Goal: Information Seeking & Learning: Check status

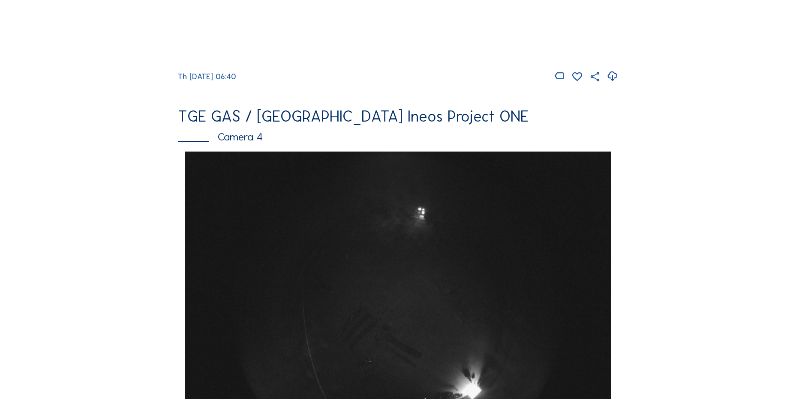
scroll to position [814, 0]
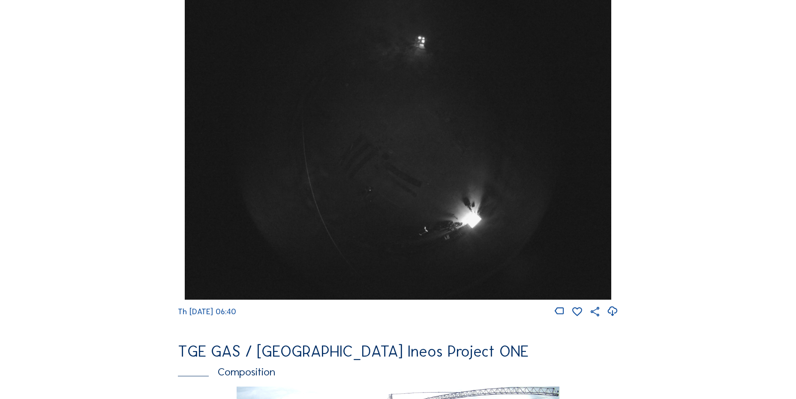
click at [428, 172] on img at bounding box center [398, 140] width 426 height 320
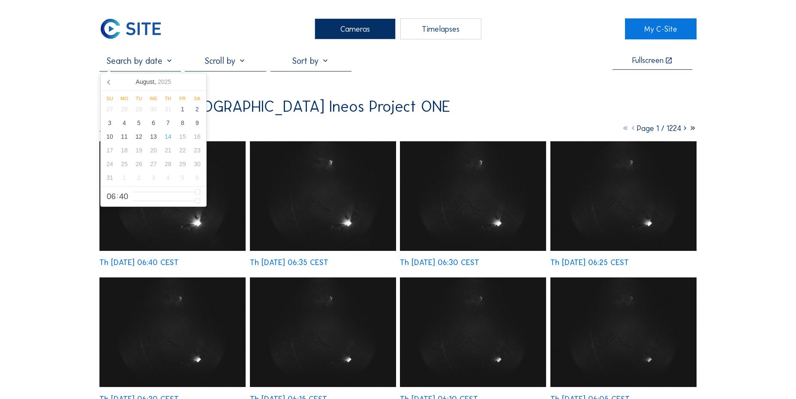
click at [149, 66] on input "text" at bounding box center [139, 61] width 81 height 10
click at [152, 135] on div "13" at bounding box center [153, 137] width 15 height 14
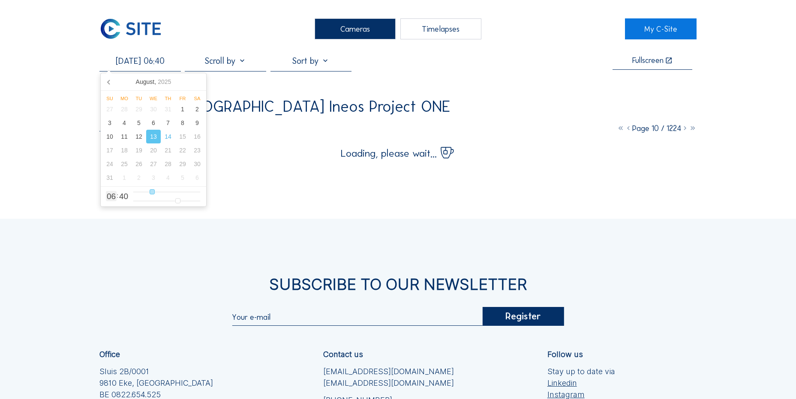
type input "13/08/2025 07:40"
type input "7"
type input "13/08/2025 08:40"
type input "8"
type input "13/08/2025 09:40"
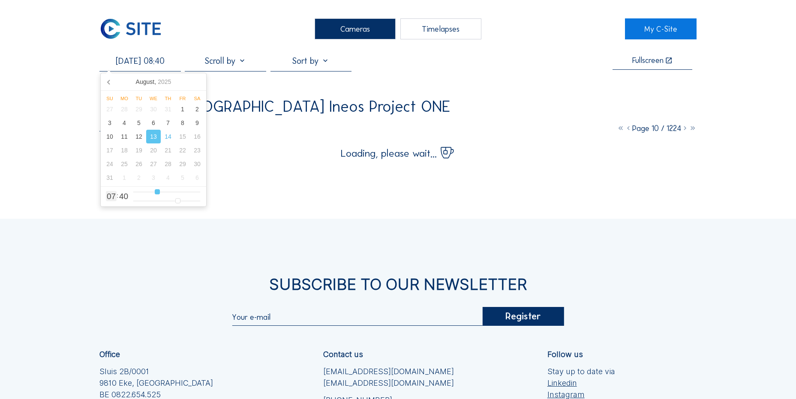
type input "9"
type input "13/08/2025 10:40"
type input "10"
type input "13/08/2025 11:40"
type input "11"
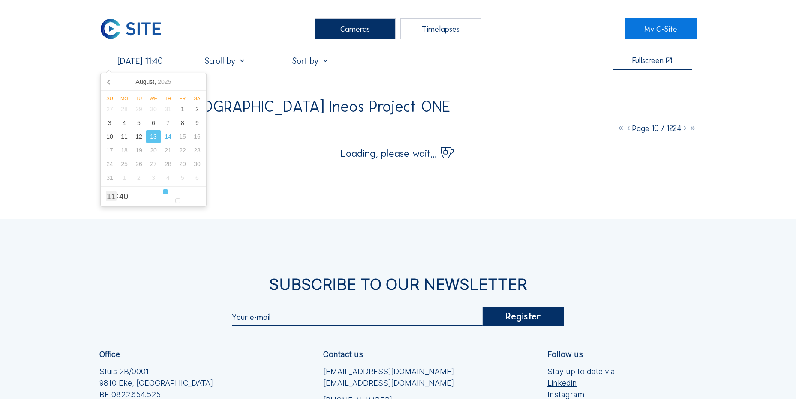
type input "13/08/2025 12:40"
type input "12"
type input "13/08/2025 13:40"
drag, startPoint x: 155, startPoint y: 192, endPoint x: 171, endPoint y: 192, distance: 16.3
type input "13"
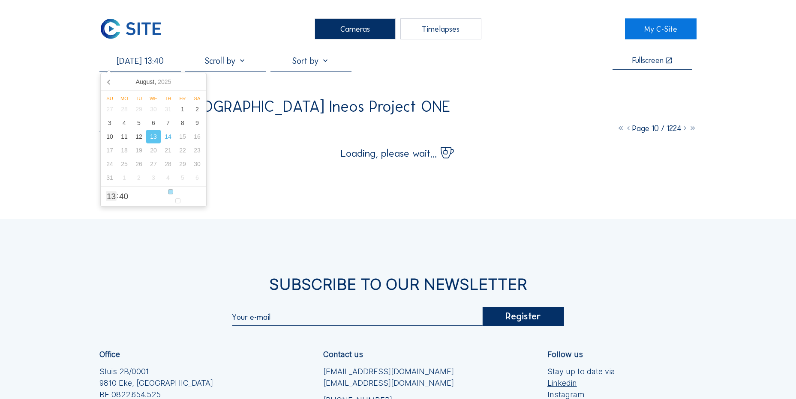
click at [171, 192] on input "range" at bounding box center [166, 192] width 67 height 7
type input "13/08/2025 14:40"
type input "14"
type input "13/08/2025 15:40"
drag, startPoint x: 171, startPoint y: 192, endPoint x: 177, endPoint y: 194, distance: 6.7
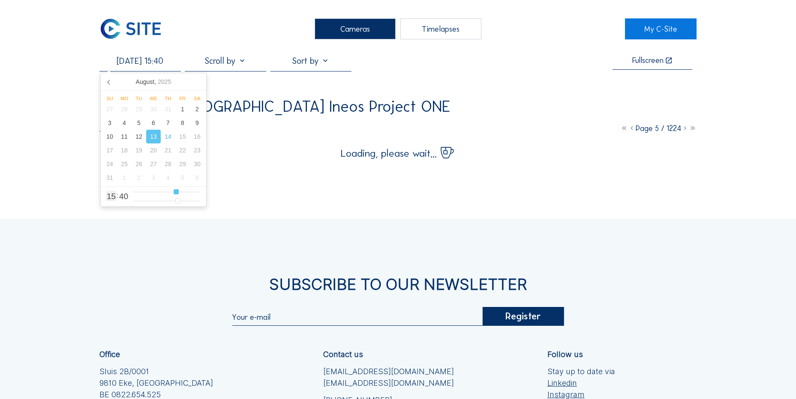
type input "15"
click at [177, 194] on input "range" at bounding box center [166, 192] width 67 height 7
click at [63, 198] on div "Cameras Timelapses My C-Site 13/08/2025 15:40 Fullscreen TGE GAS / Antwerpen In…" at bounding box center [398, 267] width 796 height 535
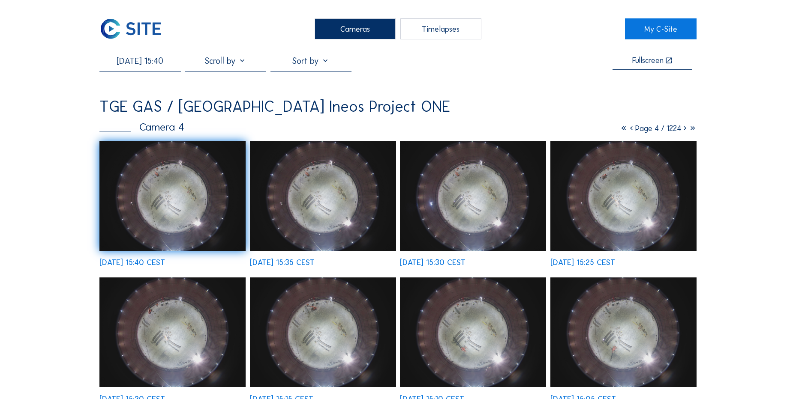
click at [158, 63] on input "13/08/2025 15:40" at bounding box center [139, 61] width 81 height 10
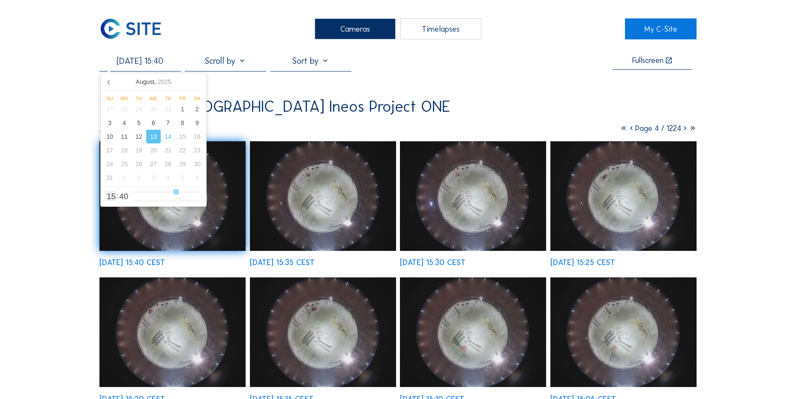
type input "13/08/2025 16:40"
type input "16"
type input "13/08/2025 17:40"
type input "17"
type input "13/08/2025 18:40"
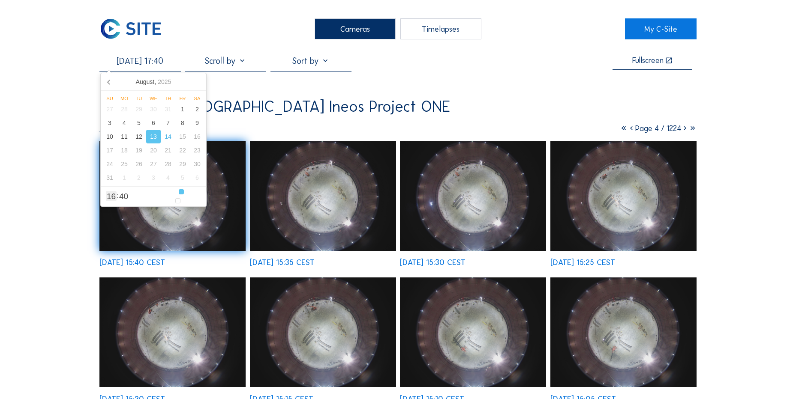
type input "18"
type input "13/08/2025 19:40"
type input "19"
type input "13/08/2025 18:40"
type input "18"
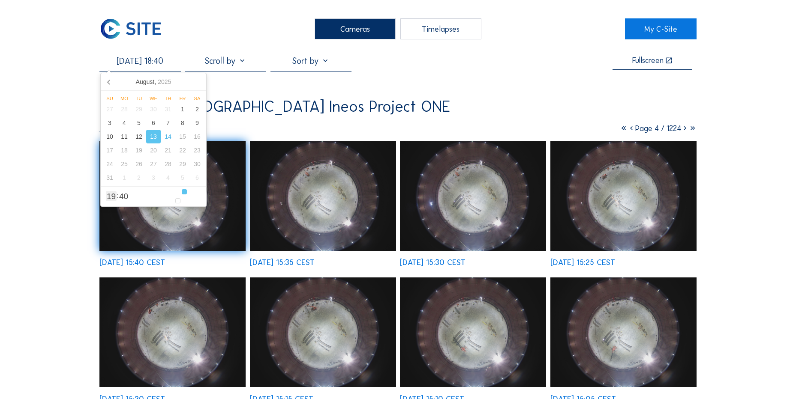
type input "13/08/2025 17:40"
drag, startPoint x: 177, startPoint y: 195, endPoint x: 181, endPoint y: 192, distance: 5.8
type input "17"
click at [181, 192] on input "range" at bounding box center [166, 192] width 67 height 7
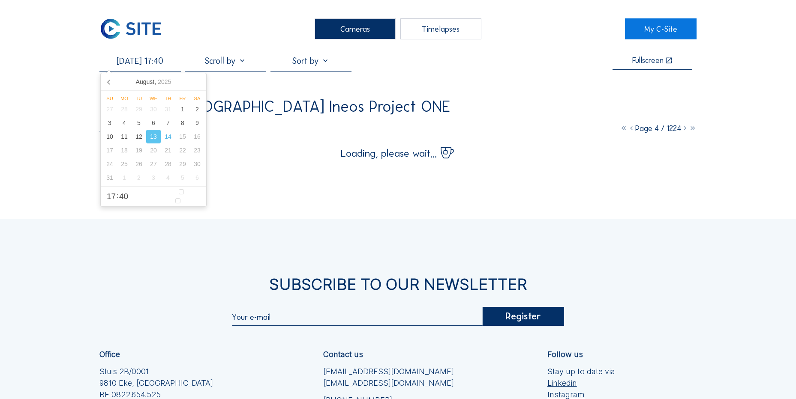
click at [86, 177] on div "Cameras Timelapses My C-Site 13/08/2025 17:40 Fullscreen TGE GAS / Antwerpen In…" at bounding box center [398, 267] width 796 height 535
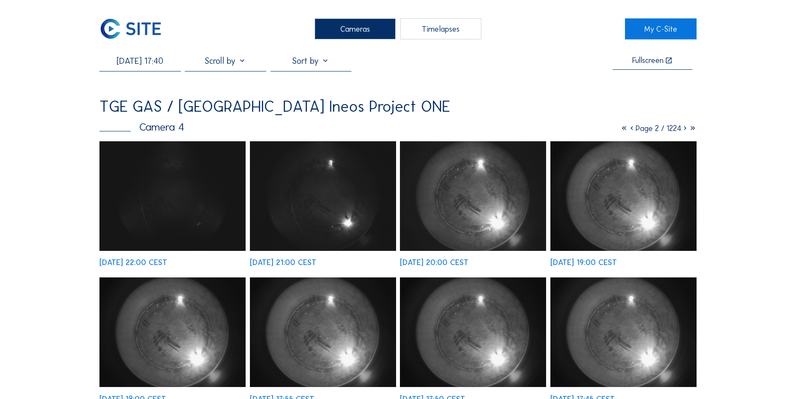
click at [681, 130] on icon at bounding box center [685, 128] width 8 height 9
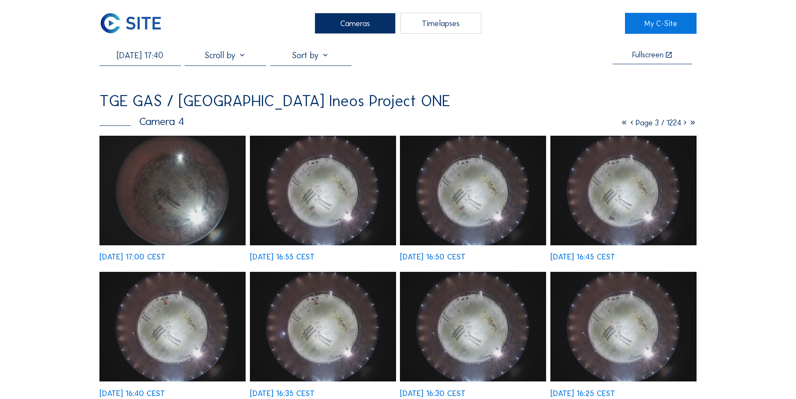
scroll to position [43, 0]
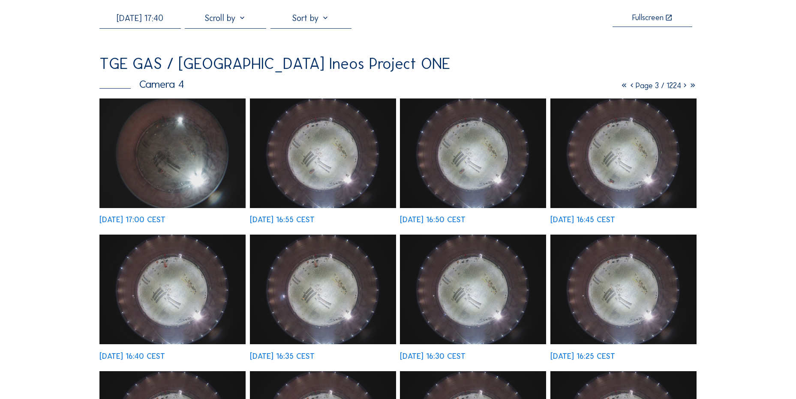
click at [315, 123] on img at bounding box center [323, 154] width 146 height 110
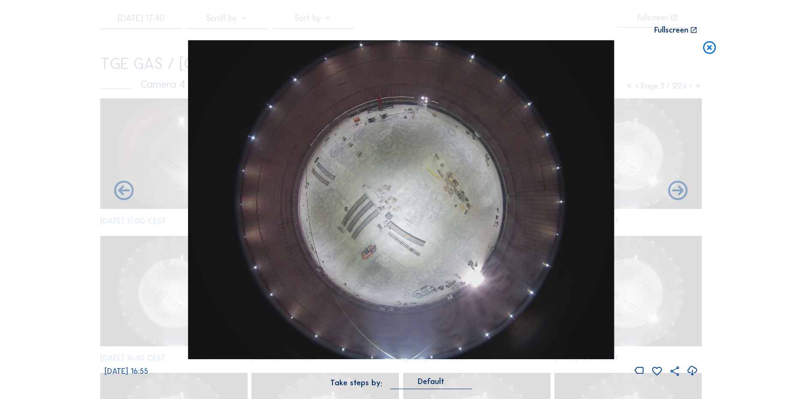
drag, startPoint x: 690, startPoint y: 370, endPoint x: 669, endPoint y: 363, distance: 21.8
click at [690, 370] on icon at bounding box center [693, 371] width 12 height 14
drag, startPoint x: 754, startPoint y: 155, endPoint x: 751, endPoint y: 149, distance: 6.9
click at [754, 155] on div "Scroll to travel through time | Press 'Alt' Button + Scroll to Zoom | Click and…" at bounding box center [401, 199] width 802 height 399
click at [712, 51] on icon at bounding box center [709, 48] width 15 height 16
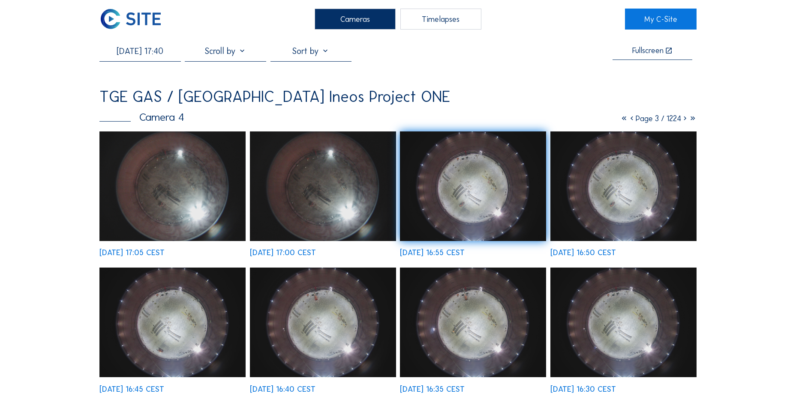
scroll to position [0, 0]
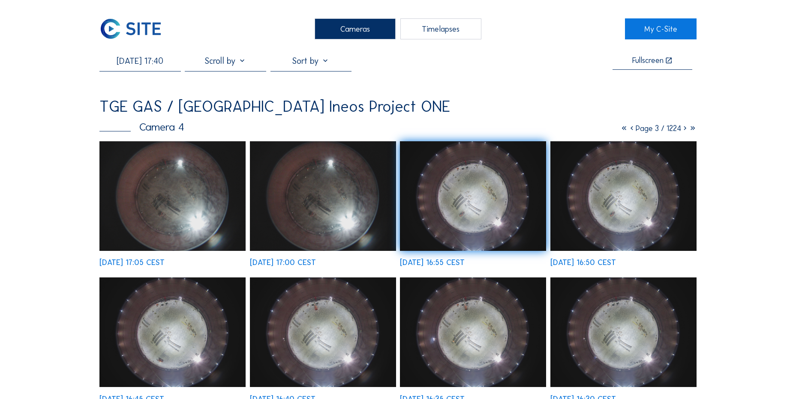
click at [122, 21] on img at bounding box center [130, 28] width 63 height 21
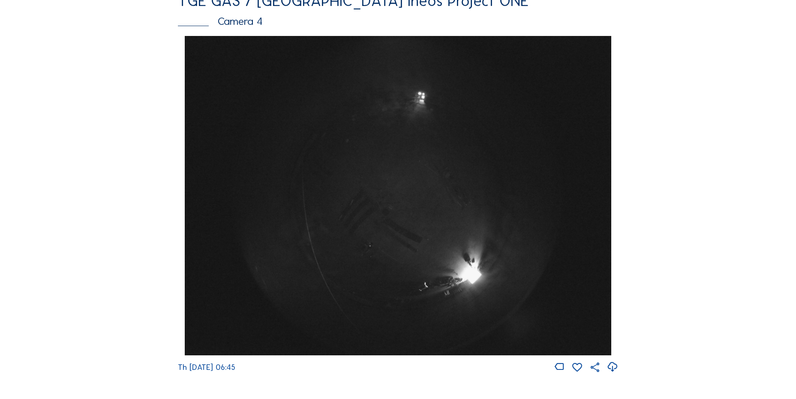
scroll to position [900, 0]
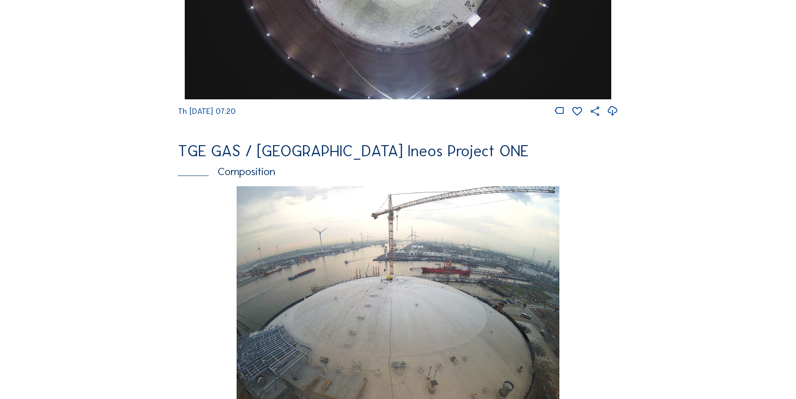
scroll to position [943, 0]
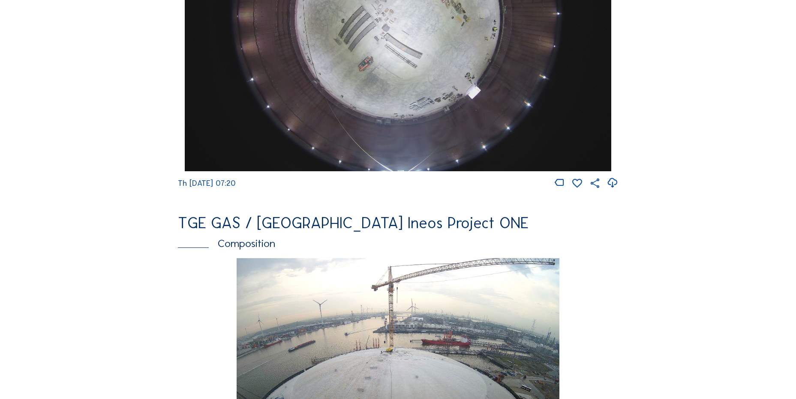
click at [74, 113] on div "Cameras Timelapses My C-Site Feed Photo Show Map Search Fullscreen TGE GAS / An…" at bounding box center [398, 14] width 796 height 1915
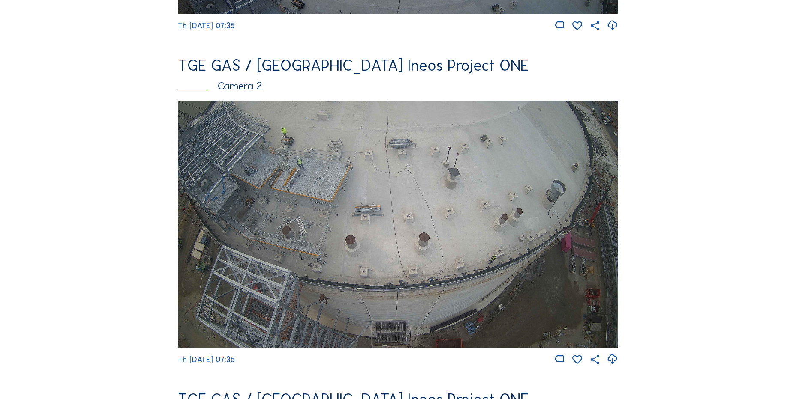
scroll to position [386, 0]
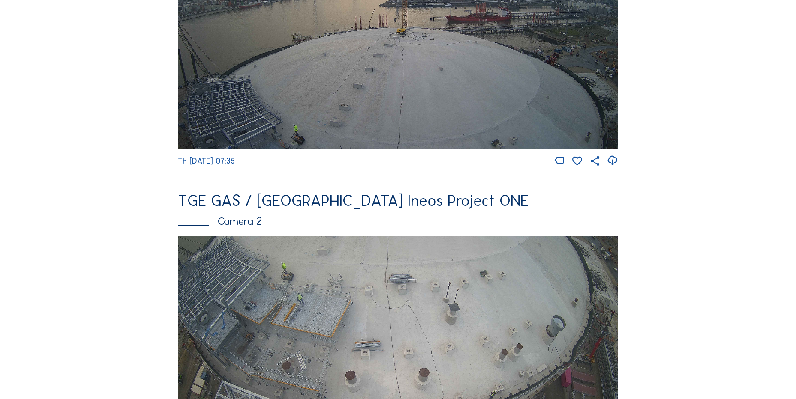
scroll to position [214, 0]
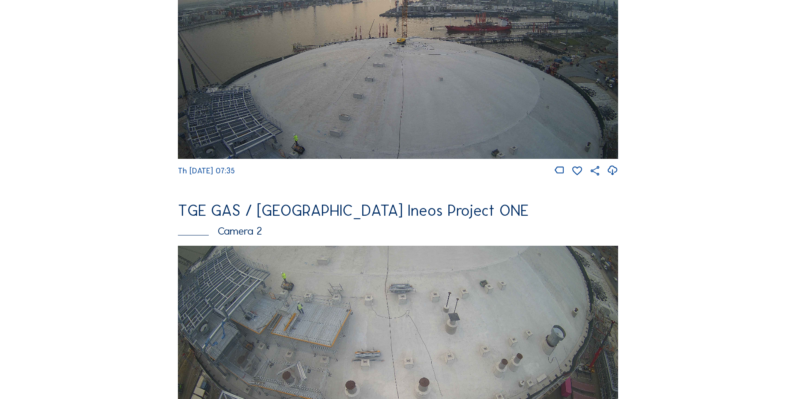
click at [615, 172] on icon at bounding box center [612, 171] width 12 height 14
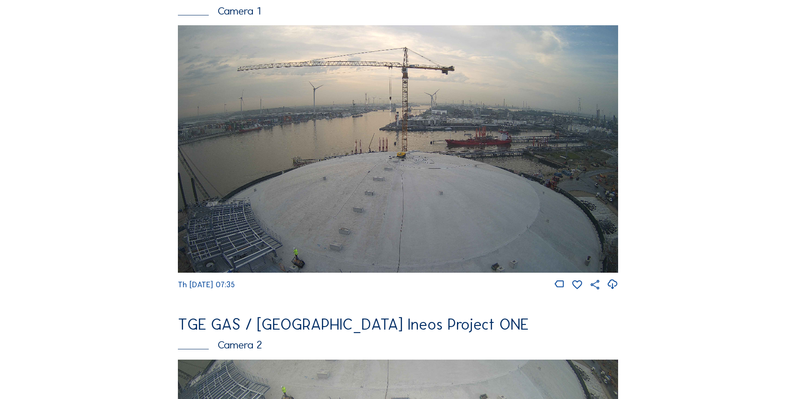
scroll to position [43, 0]
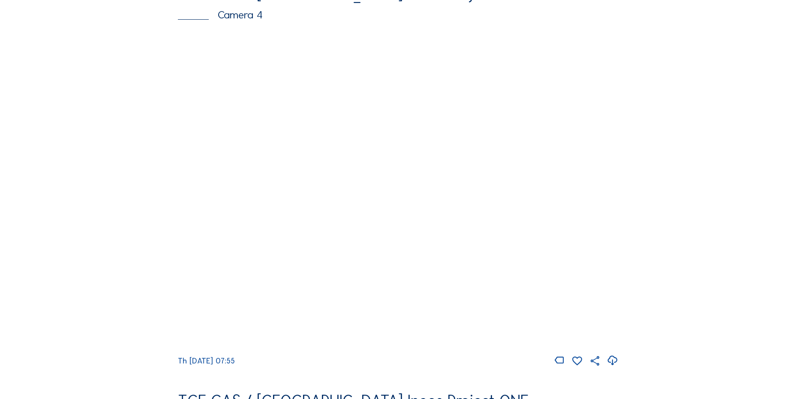
scroll to position [814, 0]
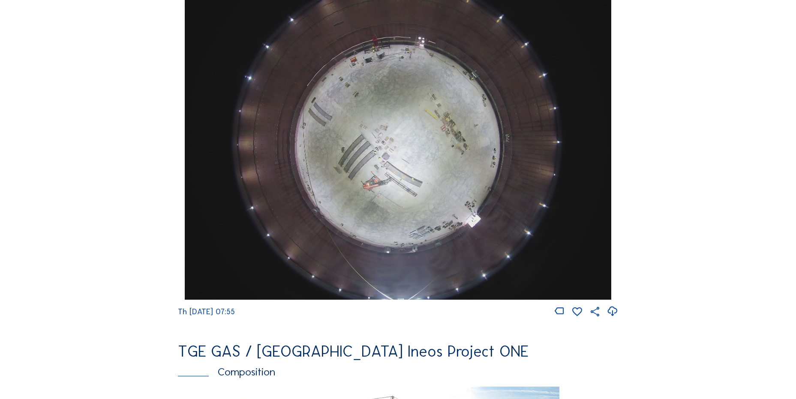
click at [618, 319] on icon at bounding box center [612, 312] width 12 height 14
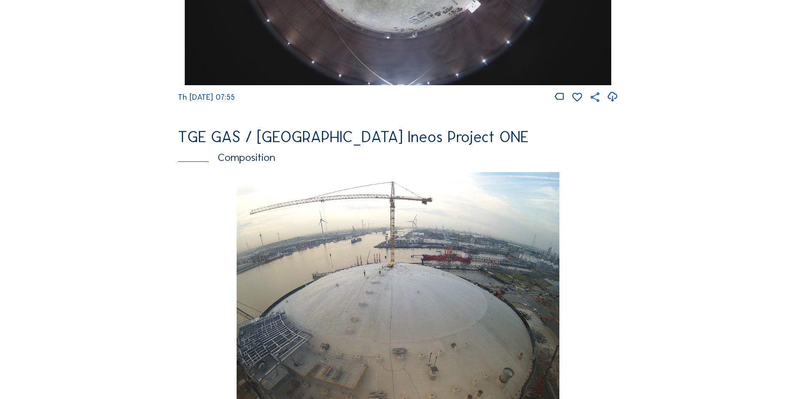
scroll to position [837, 0]
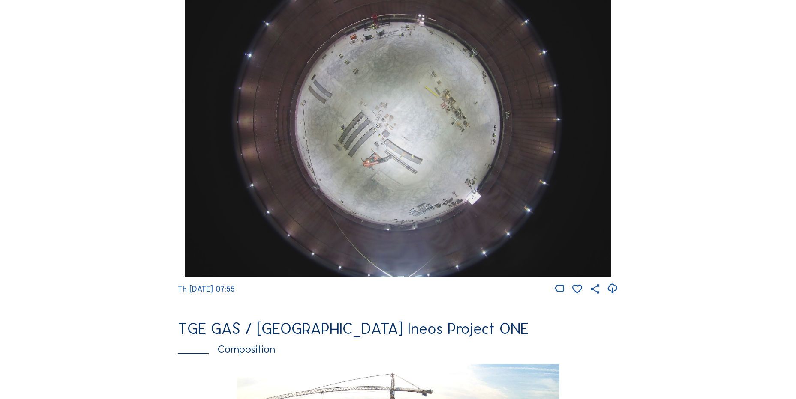
click at [178, 169] on div "Th 14 Aug 2025 07:55" at bounding box center [398, 127] width 440 height 338
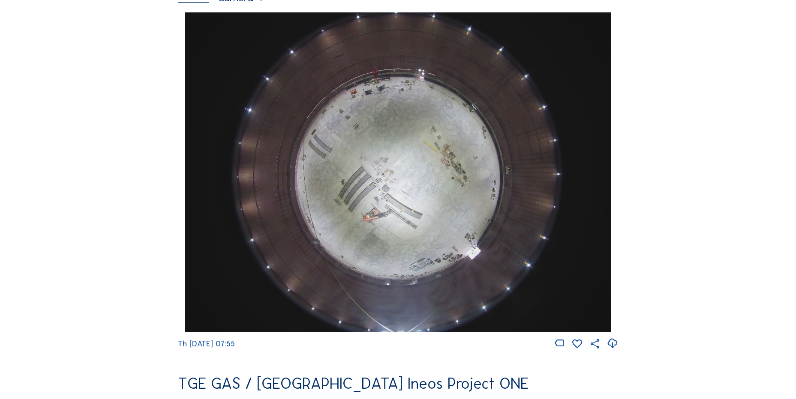
scroll to position [880, 0]
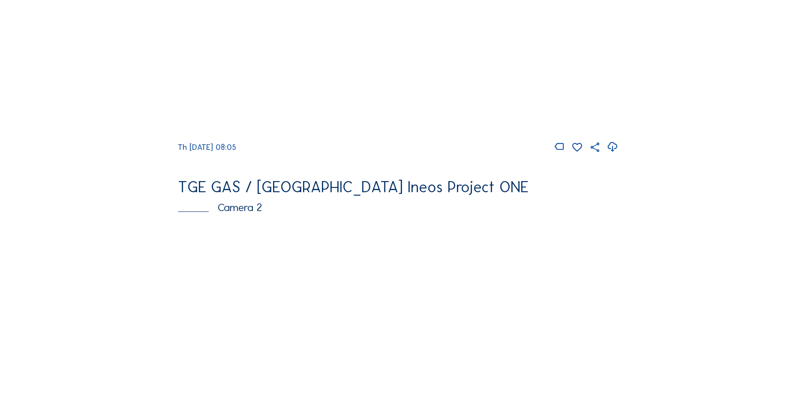
scroll to position [129, 0]
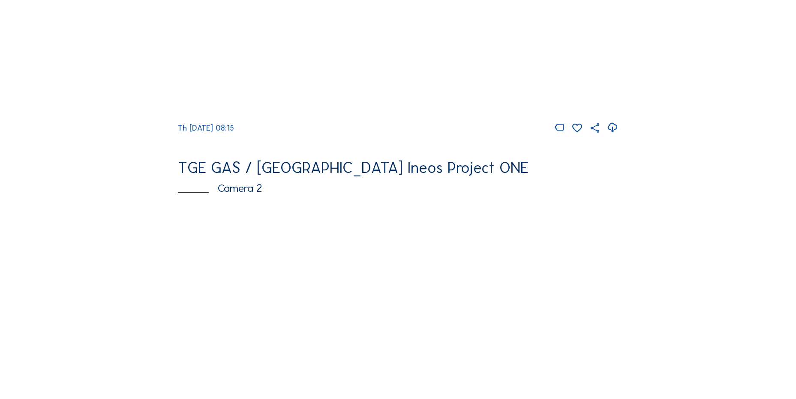
scroll to position [129, 0]
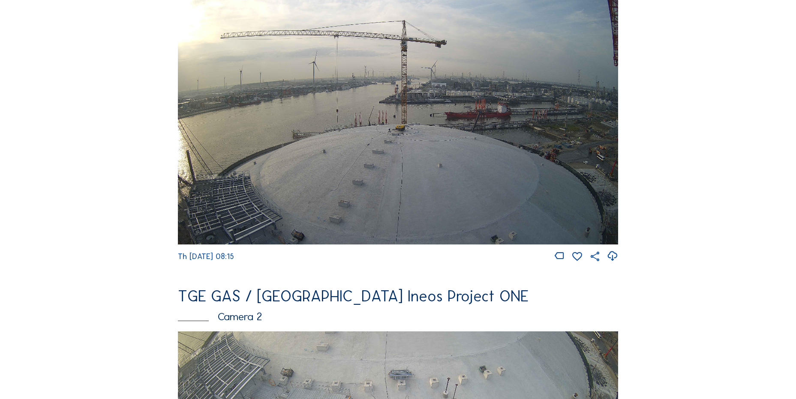
click at [614, 261] on icon at bounding box center [612, 256] width 12 height 14
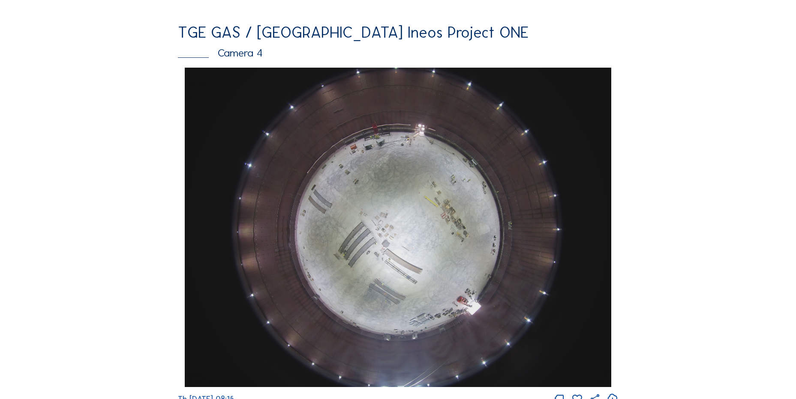
scroll to position [771, 0]
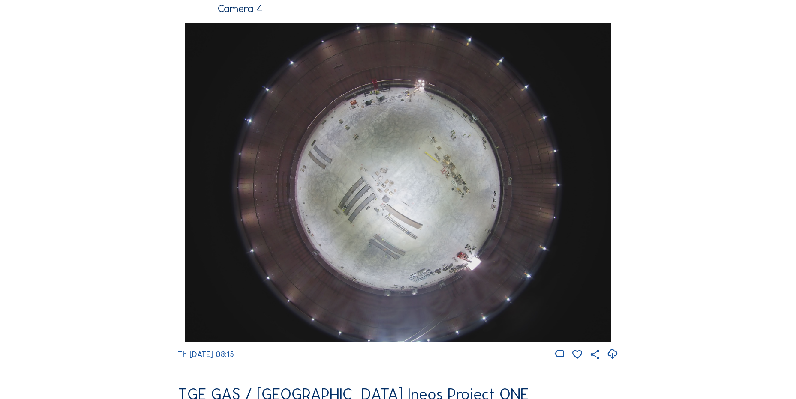
click at [616, 358] on icon at bounding box center [612, 355] width 12 height 14
drag, startPoint x: 117, startPoint y: 77, endPoint x: 80, endPoint y: 6, distance: 80.1
click at [116, 75] on div "Feed Photo Show Map Search Fullscreen TGE GAS / [GEOGRAPHIC_DATA] Ineos Project…" at bounding box center [397, 25] width 597 height 1483
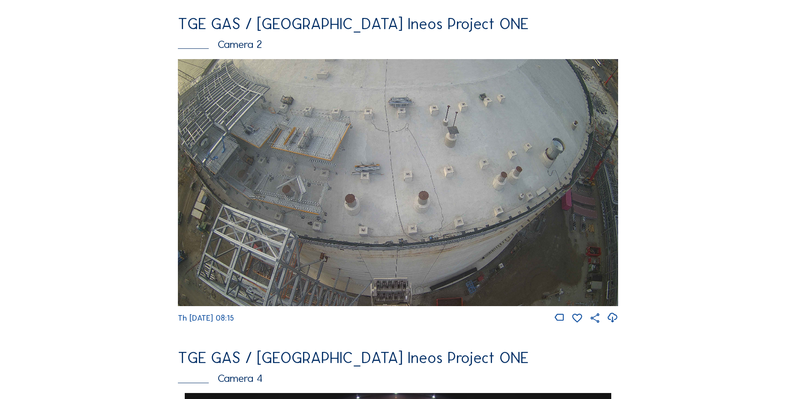
scroll to position [386, 0]
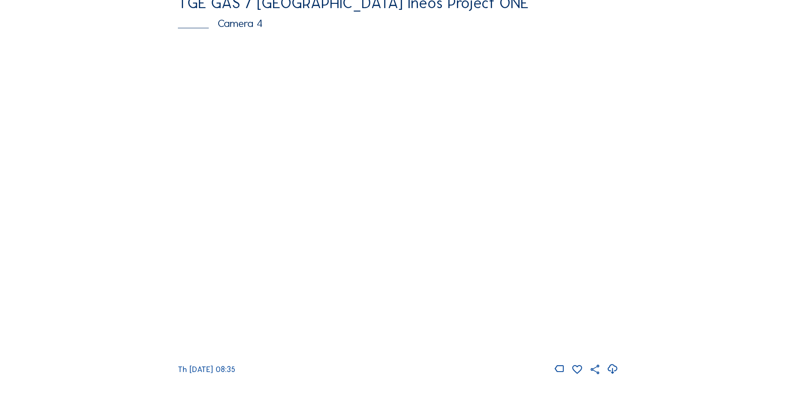
scroll to position [771, 0]
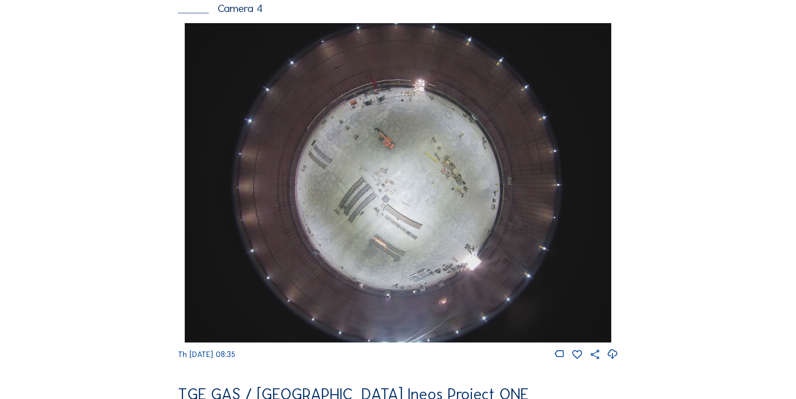
click at [613, 359] on icon at bounding box center [612, 355] width 12 height 14
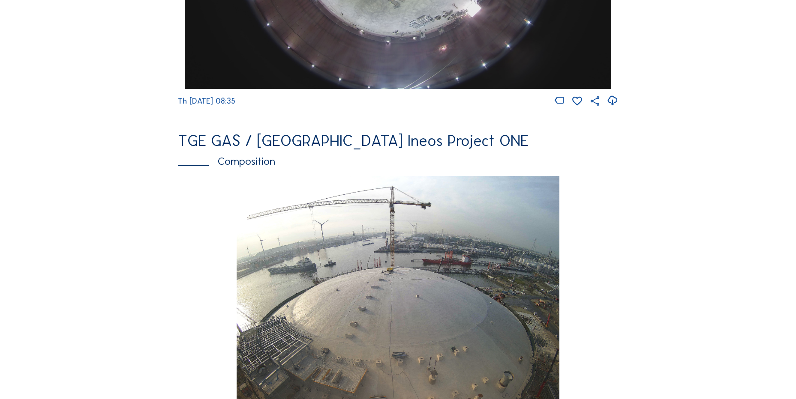
scroll to position [1072, 0]
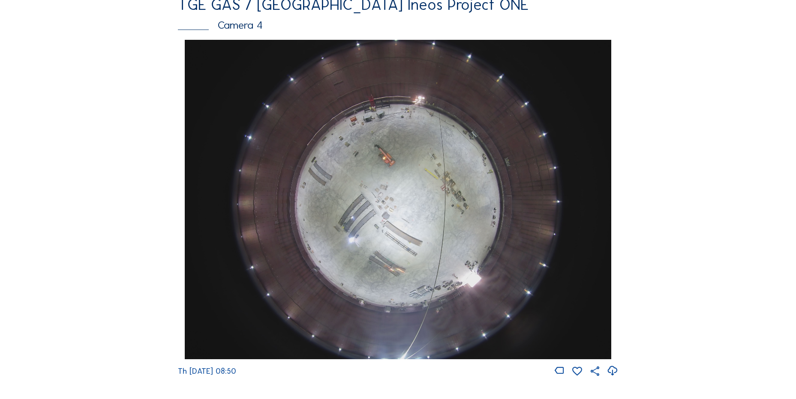
scroll to position [900, 0]
